Goal: Task Accomplishment & Management: Manage account settings

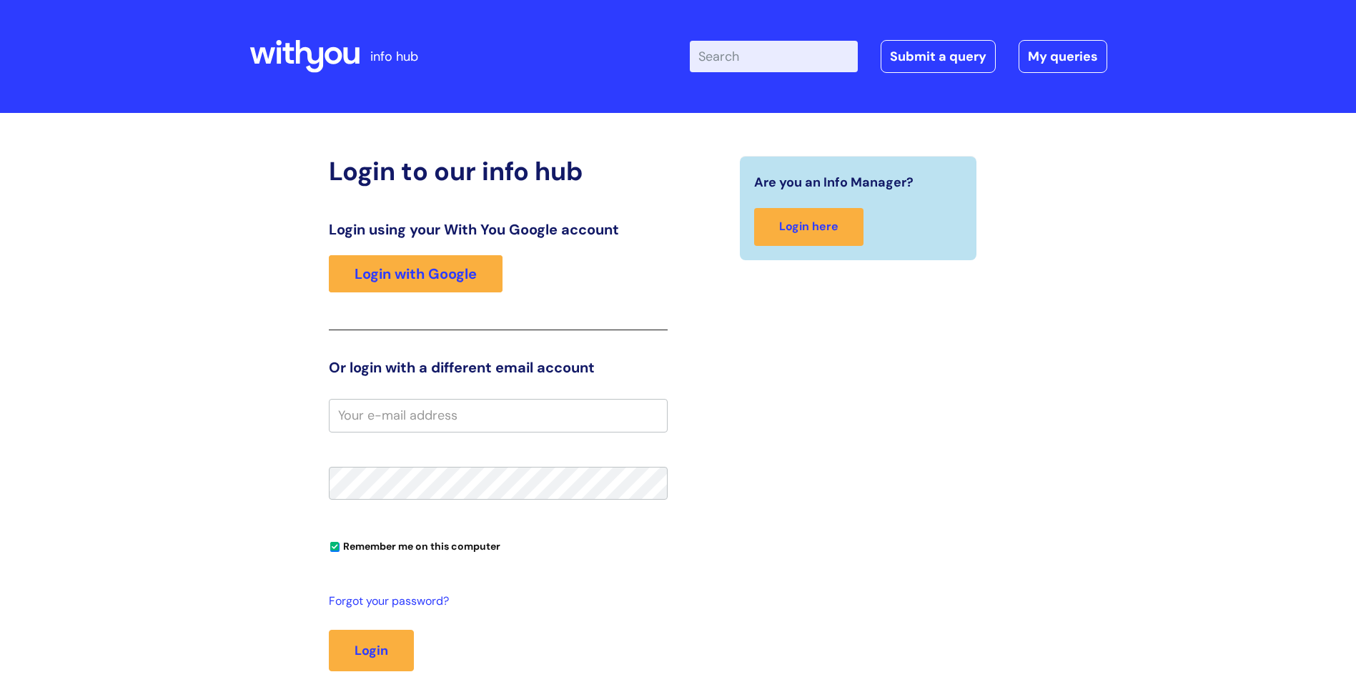
click at [440, 413] on input "email" at bounding box center [498, 415] width 339 height 33
type input "[PERSON_NAME][EMAIL_ADDRESS][PERSON_NAME][DOMAIN_NAME]"
click at [329, 630] on button "Login" at bounding box center [371, 650] width 85 height 41
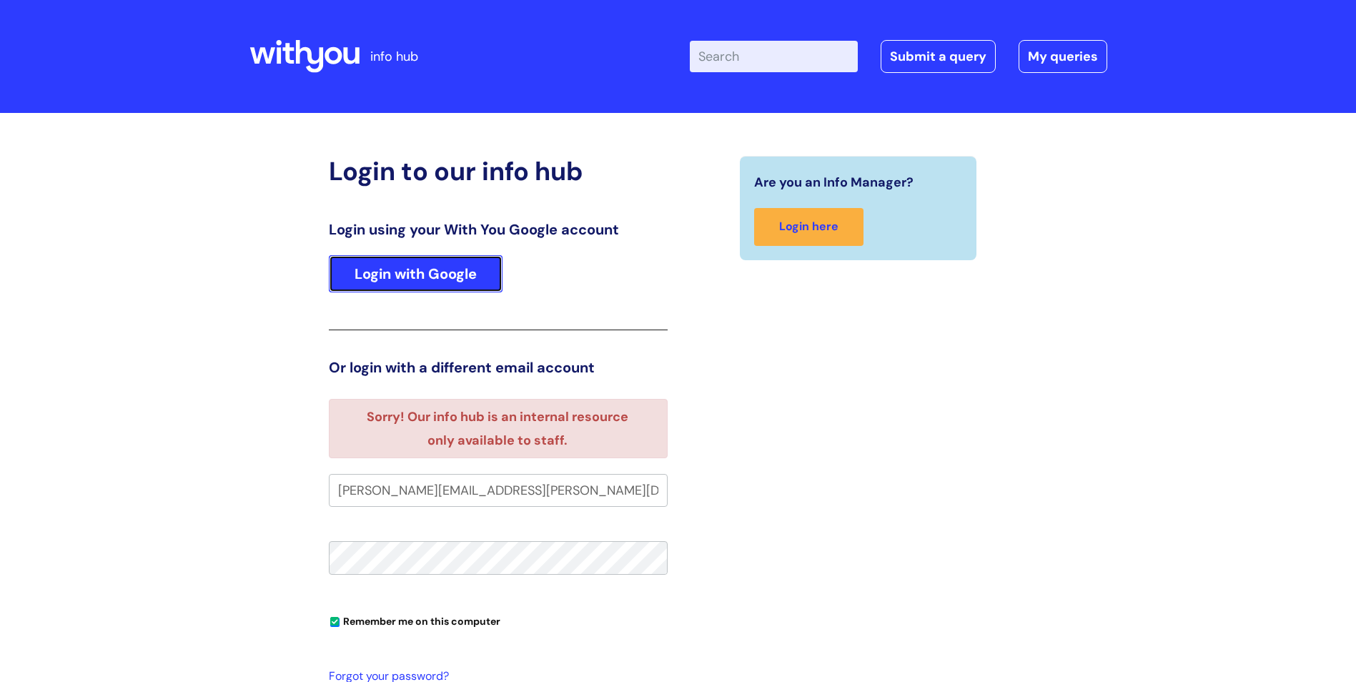
click at [404, 282] on link "Login with Google" at bounding box center [416, 273] width 174 height 37
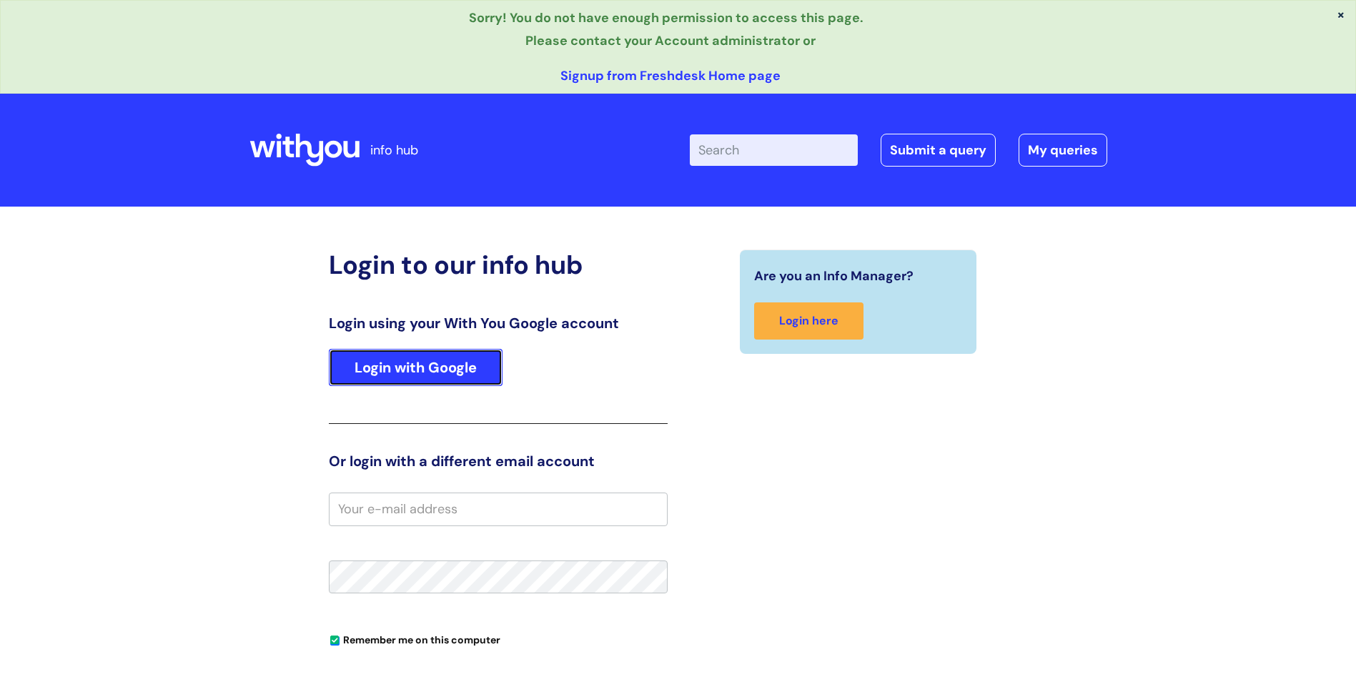
click at [420, 372] on link "Login with Google" at bounding box center [416, 367] width 174 height 37
click at [392, 503] on input "email" at bounding box center [498, 508] width 339 height 33
type input "[PERSON_NAME][EMAIL_ADDRESS][PERSON_NAME][DOMAIN_NAME]"
click at [448, 378] on link "Login with Google" at bounding box center [416, 367] width 174 height 37
click at [421, 508] on input "email" at bounding box center [498, 508] width 339 height 33
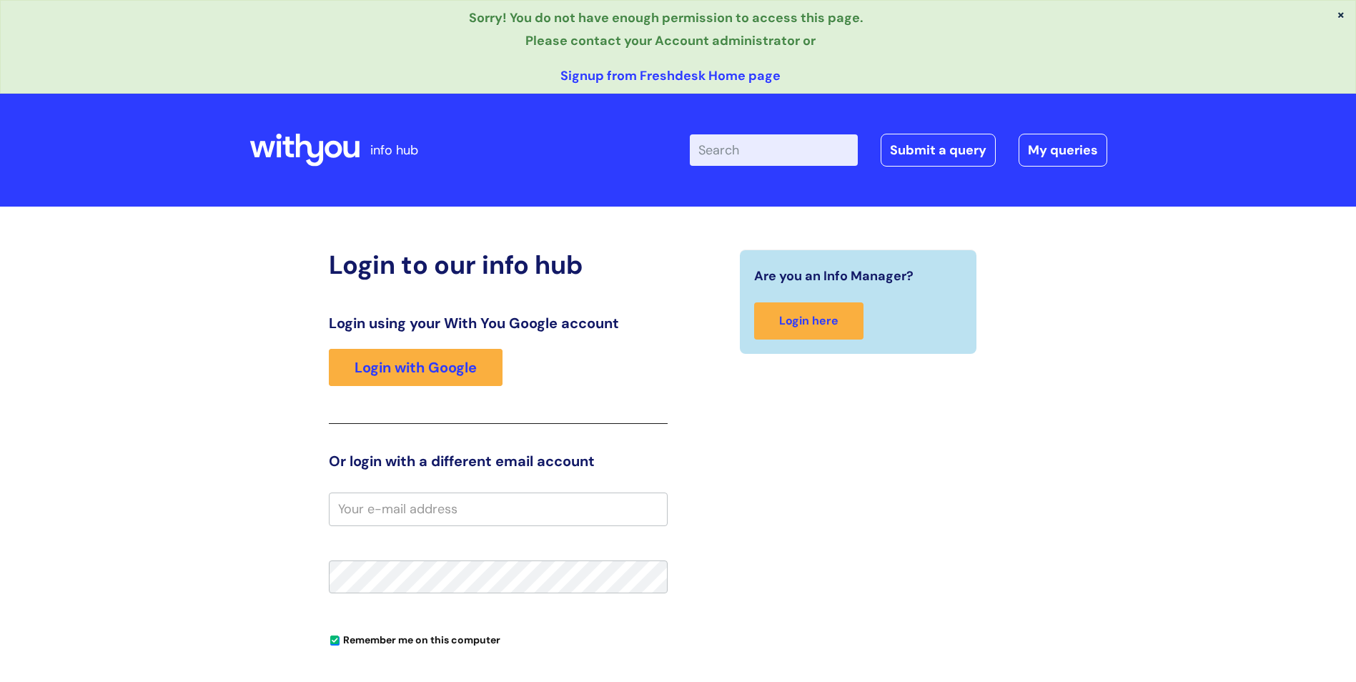
type input "[PERSON_NAME][EMAIL_ADDRESS][PERSON_NAME][DOMAIN_NAME]"
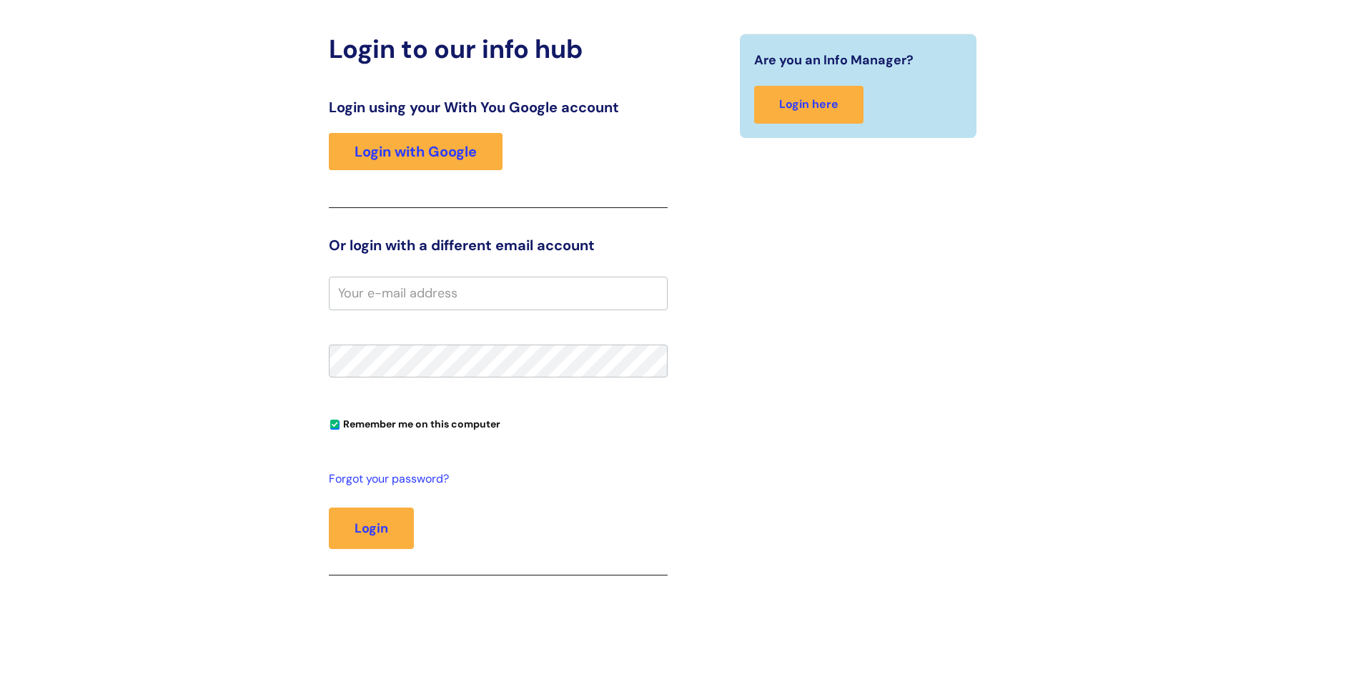
scroll to position [143, 0]
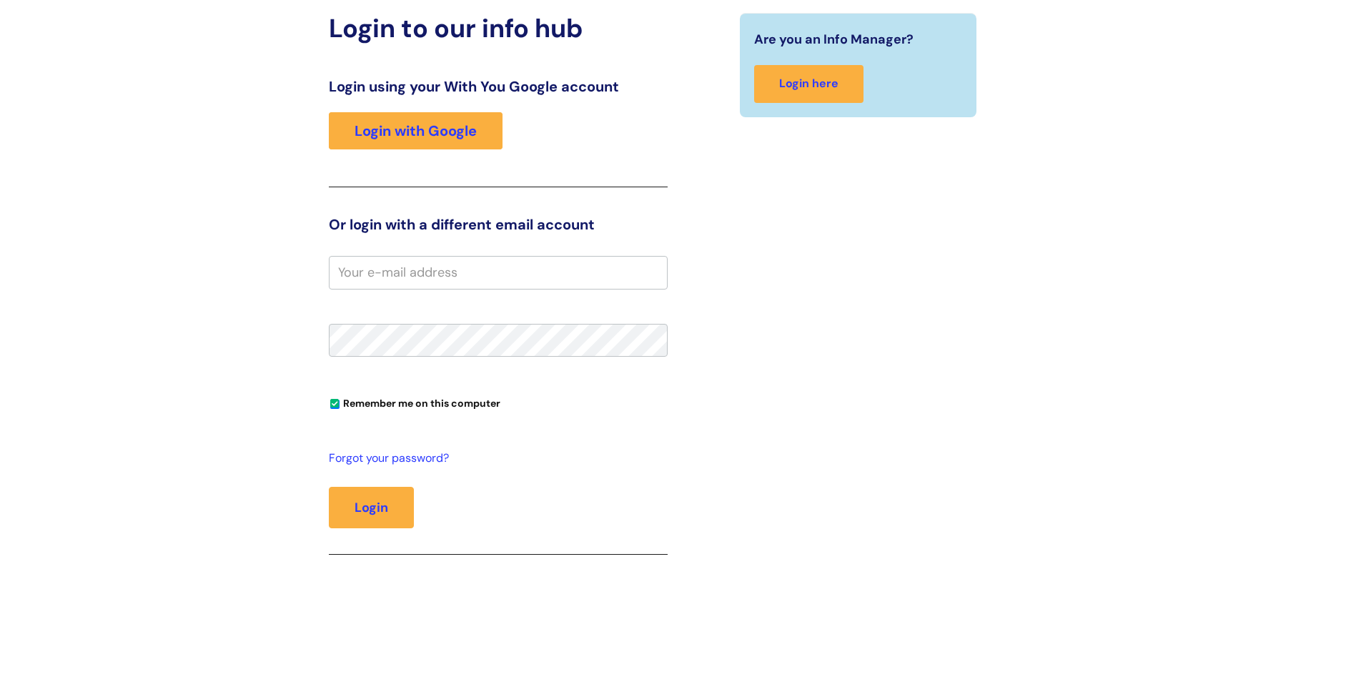
click at [410, 274] on input "email" at bounding box center [498, 272] width 339 height 33
click at [576, 276] on input "adam.hawkins@wearewithyou.org.uk" at bounding box center [498, 272] width 339 height 33
type input "adam.hawkins@wearewithyou.org.uk"
click at [858, 286] on div "Are you an Info Manager? Login here" at bounding box center [858, 301] width 360 height 576
click at [383, 457] on link "Forgot your password?" at bounding box center [495, 458] width 332 height 21
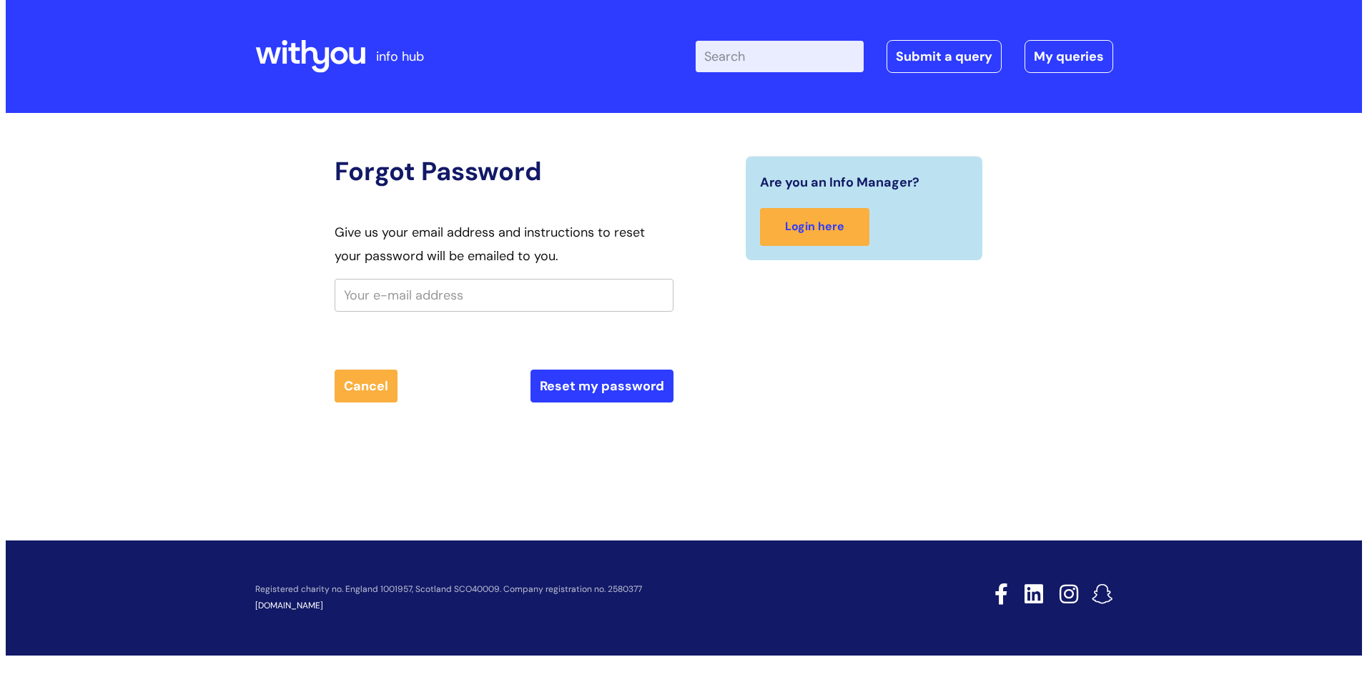
scroll to position [0, 0]
click at [483, 293] on input "text" at bounding box center [503, 295] width 339 height 33
type input "adam.hawkins@wearewithyou.org.uk"
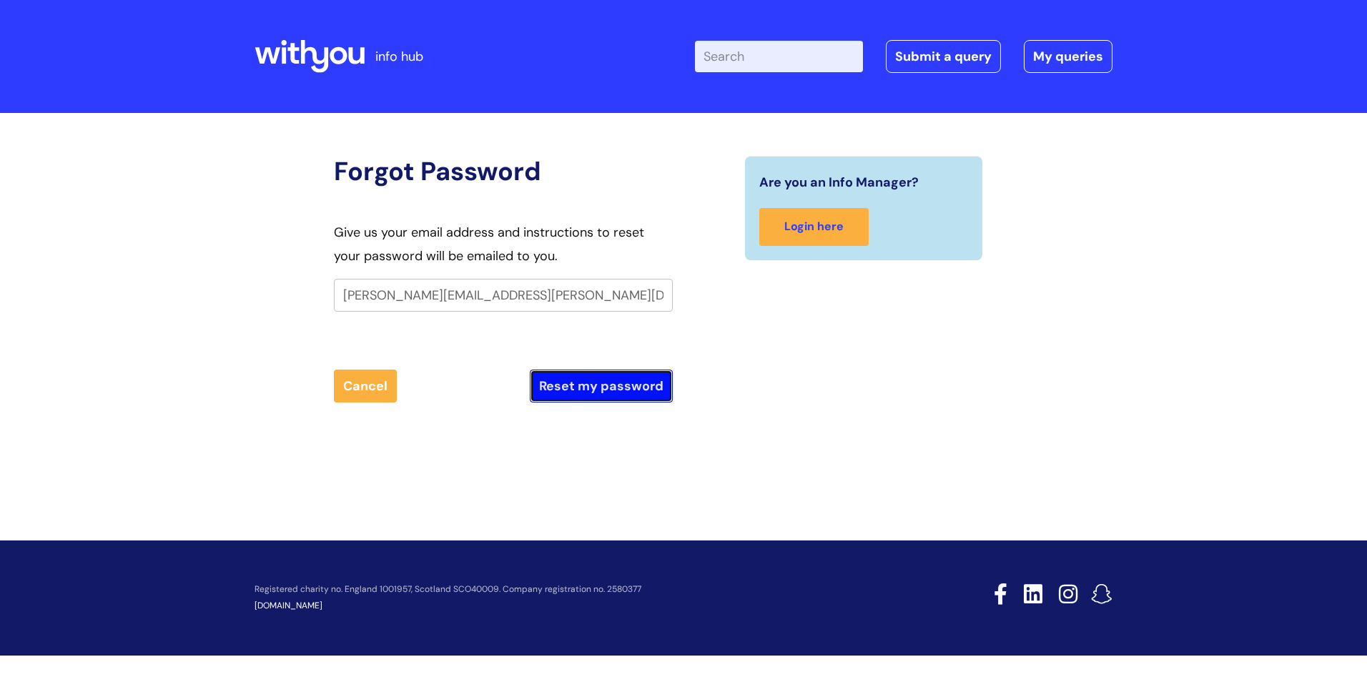
click at [602, 392] on button "Reset my password" at bounding box center [601, 386] width 143 height 33
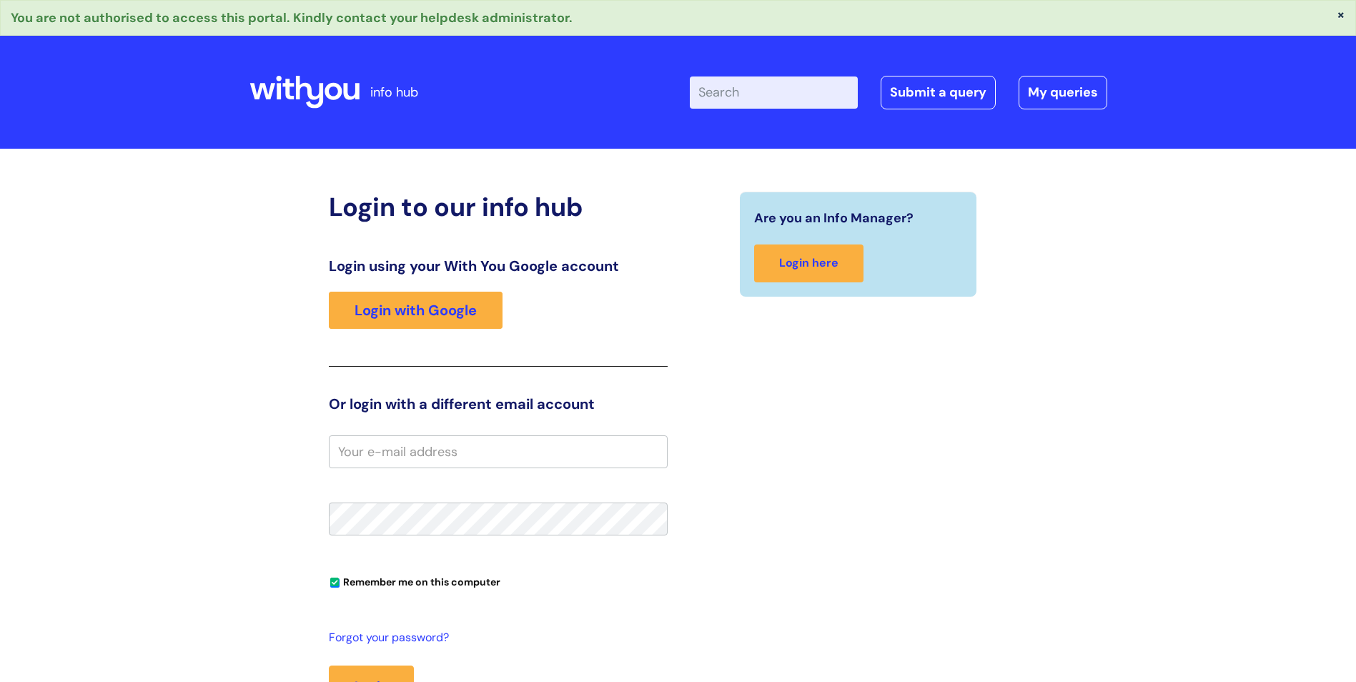
click at [412, 452] on input "email" at bounding box center [498, 451] width 339 height 33
type input "[PERSON_NAME][EMAIL_ADDRESS][PERSON_NAME][DOMAIN_NAME]"
click at [329, 665] on button "Login" at bounding box center [371, 685] width 85 height 41
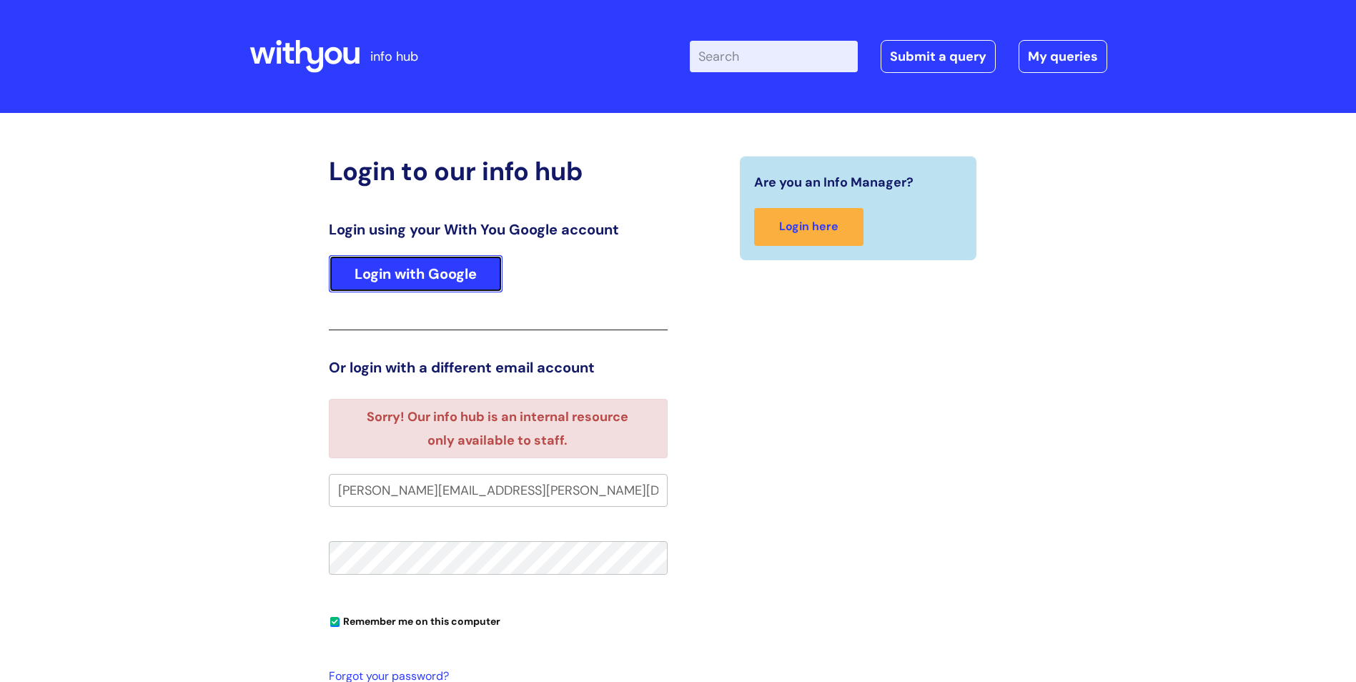
click at [360, 274] on link "Login with Google" at bounding box center [416, 273] width 174 height 37
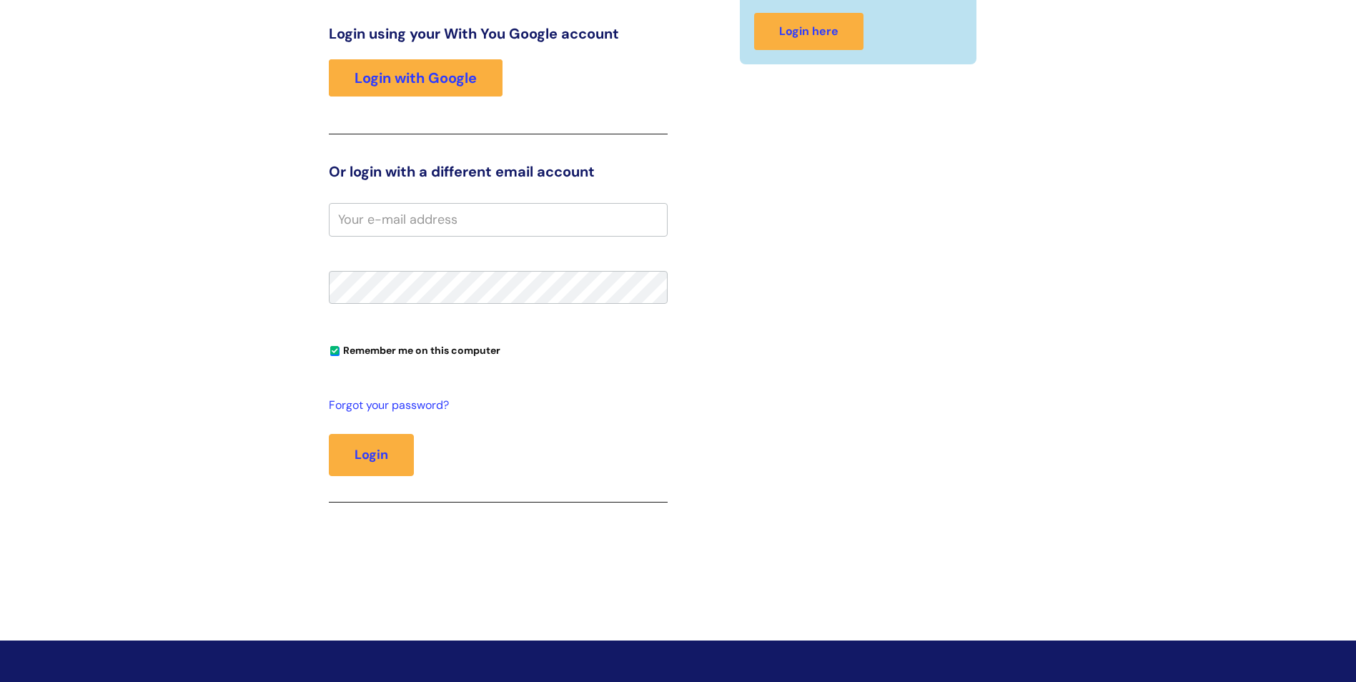
scroll to position [143, 0]
